Goal: Information Seeking & Learning: Check status

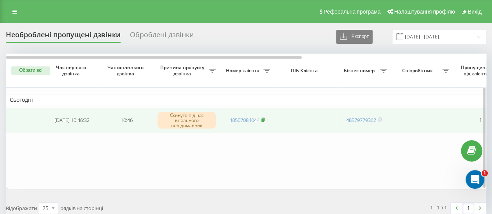
click at [264, 118] on icon at bounding box center [263, 119] width 3 height 3
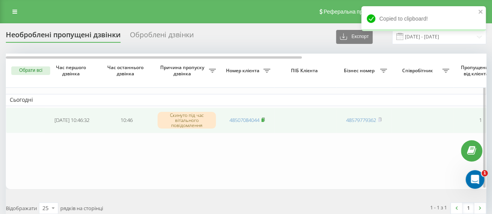
click at [263, 119] on rect at bounding box center [262, 120] width 2 height 3
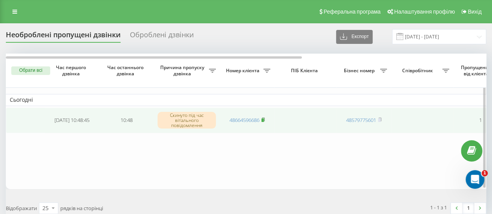
click at [264, 119] on rect at bounding box center [262, 120] width 2 height 3
